Goal: Task Accomplishment & Management: Manage account settings

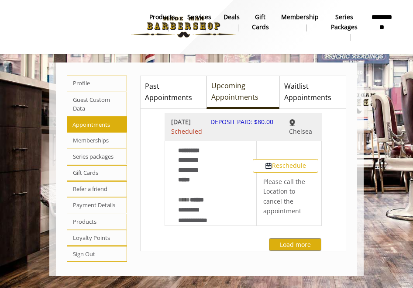
scroll to position [13, 0]
click at [285, 172] on button "Reschedule" at bounding box center [285, 165] width 65 height 13
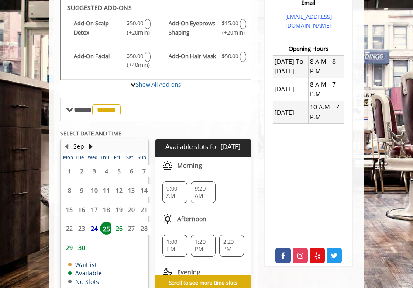
scroll to position [300, 0]
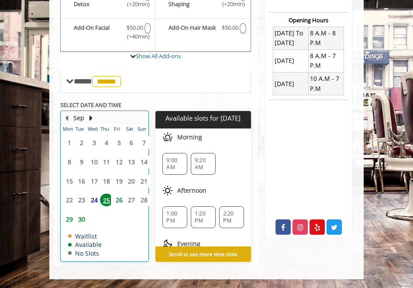
click at [87, 118] on div "Sep" at bounding box center [78, 117] width 17 height 11
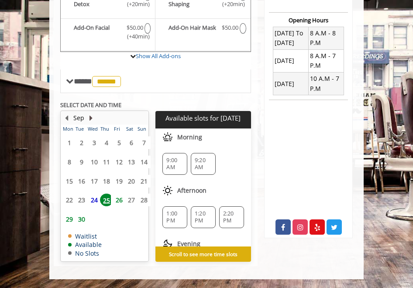
click at [90, 117] on button "Next Month" at bounding box center [90, 118] width 7 height 10
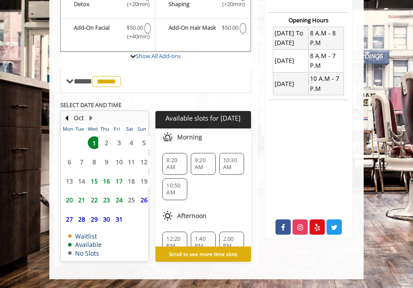
click at [118, 180] on span "17" at bounding box center [119, 181] width 13 height 13
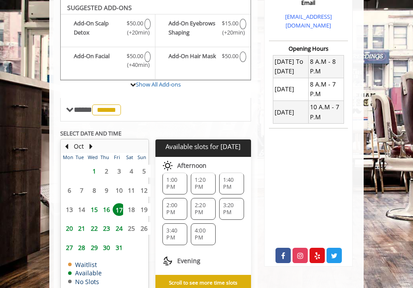
scroll to position [44, 0]
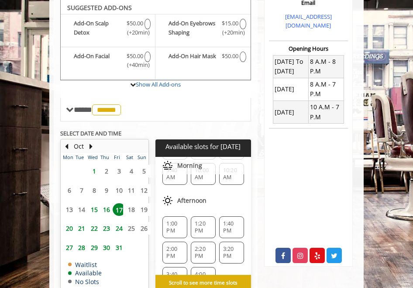
click at [172, 224] on span "1:00 PM" at bounding box center [174, 227] width 17 height 14
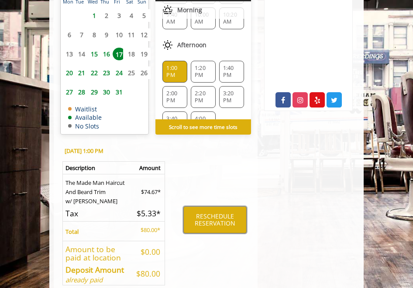
scroll to position [384, 0]
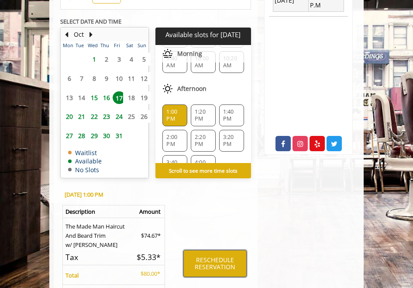
click at [211, 262] on button "RESCHEDULE RESERVATION" at bounding box center [214, 263] width 63 height 27
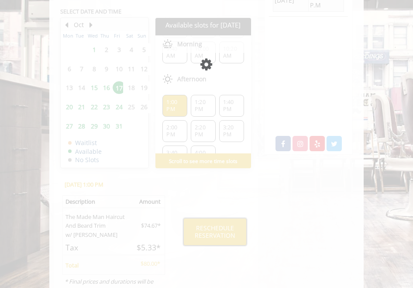
scroll to position [374, 0]
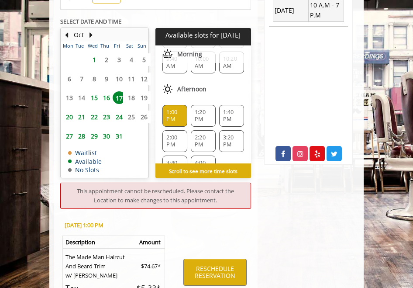
click at [284, 191] on div "Chelsea [STREET_ADDRESS],[STREET_ADDRESS][US_STATE] Phone [PHONE_NUMBER] [PHONE…" at bounding box center [308, 31] width 102 height 618
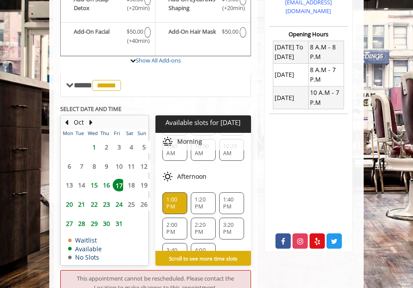
scroll to position [199, 0]
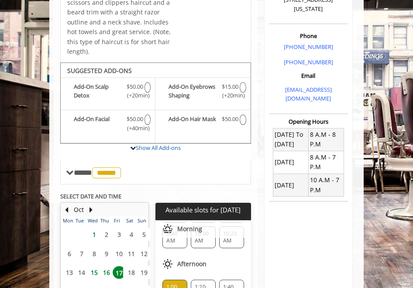
click at [94, 234] on span "1" at bounding box center [94, 234] width 13 height 13
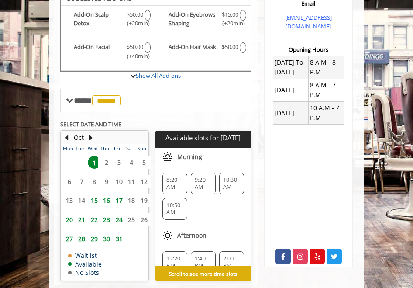
scroll to position [290, 0]
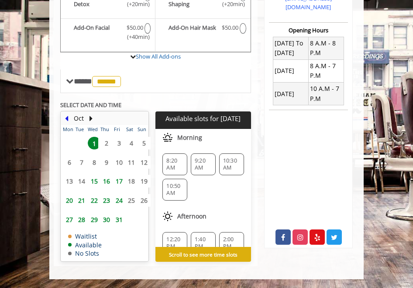
click at [67, 118] on button "Previous Month" at bounding box center [66, 118] width 7 height 10
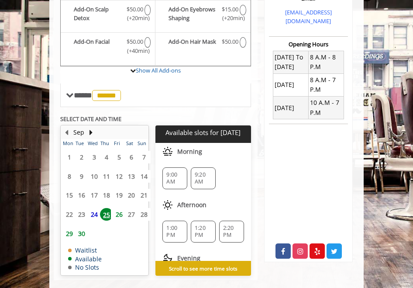
scroll to position [262, 0]
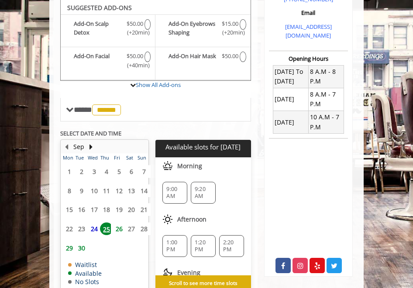
click at [79, 247] on span "30" at bounding box center [81, 247] width 13 height 13
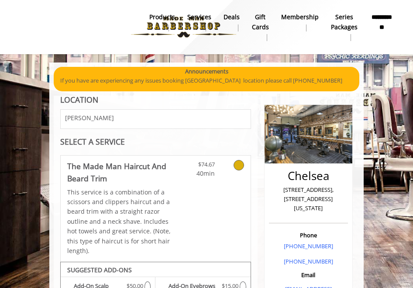
scroll to position [131, 0]
